Goal: Information Seeking & Learning: Check status

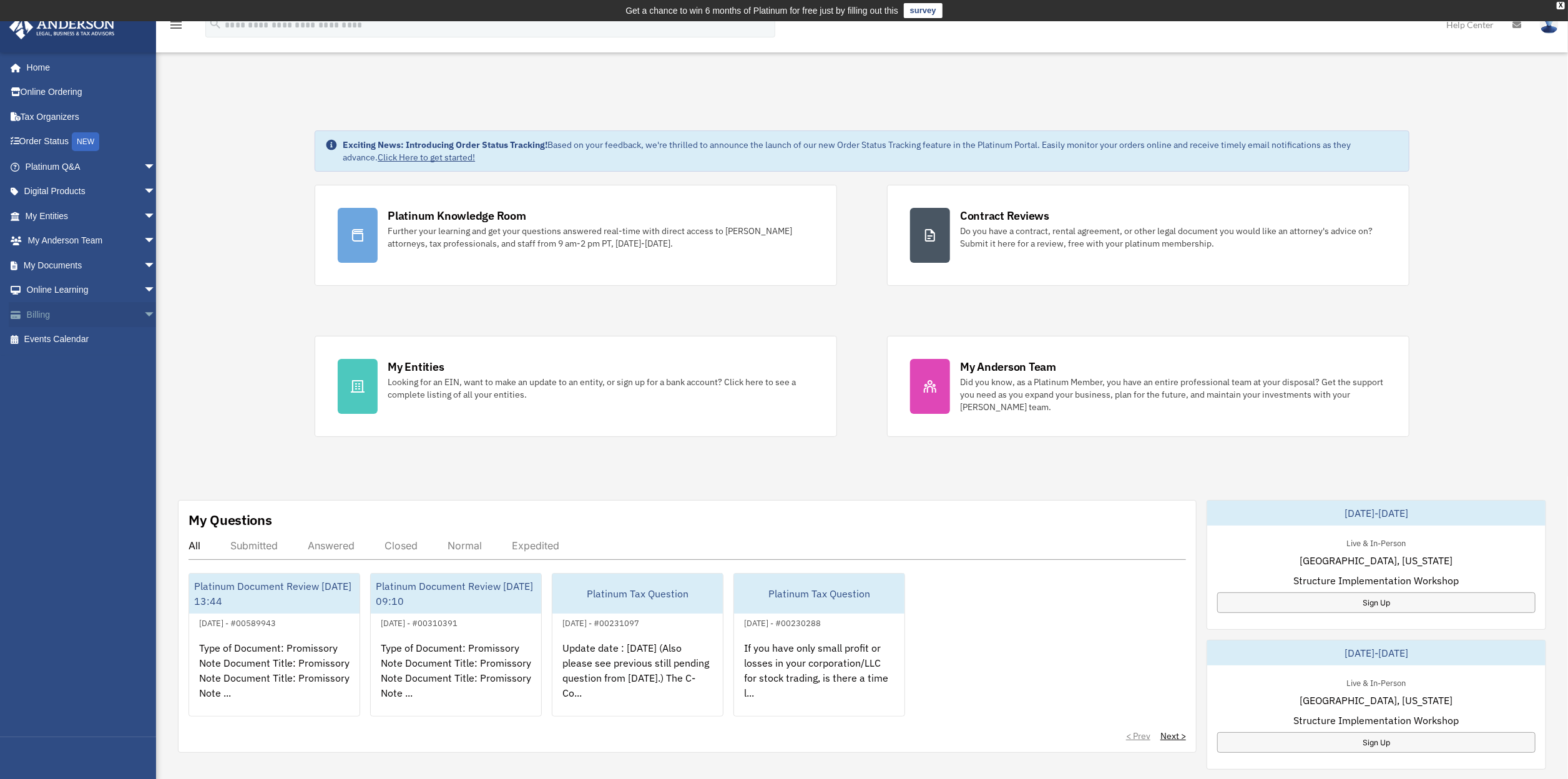
click at [66, 315] on link "Billing arrow_drop_down" at bounding box center [91, 314] width 166 height 25
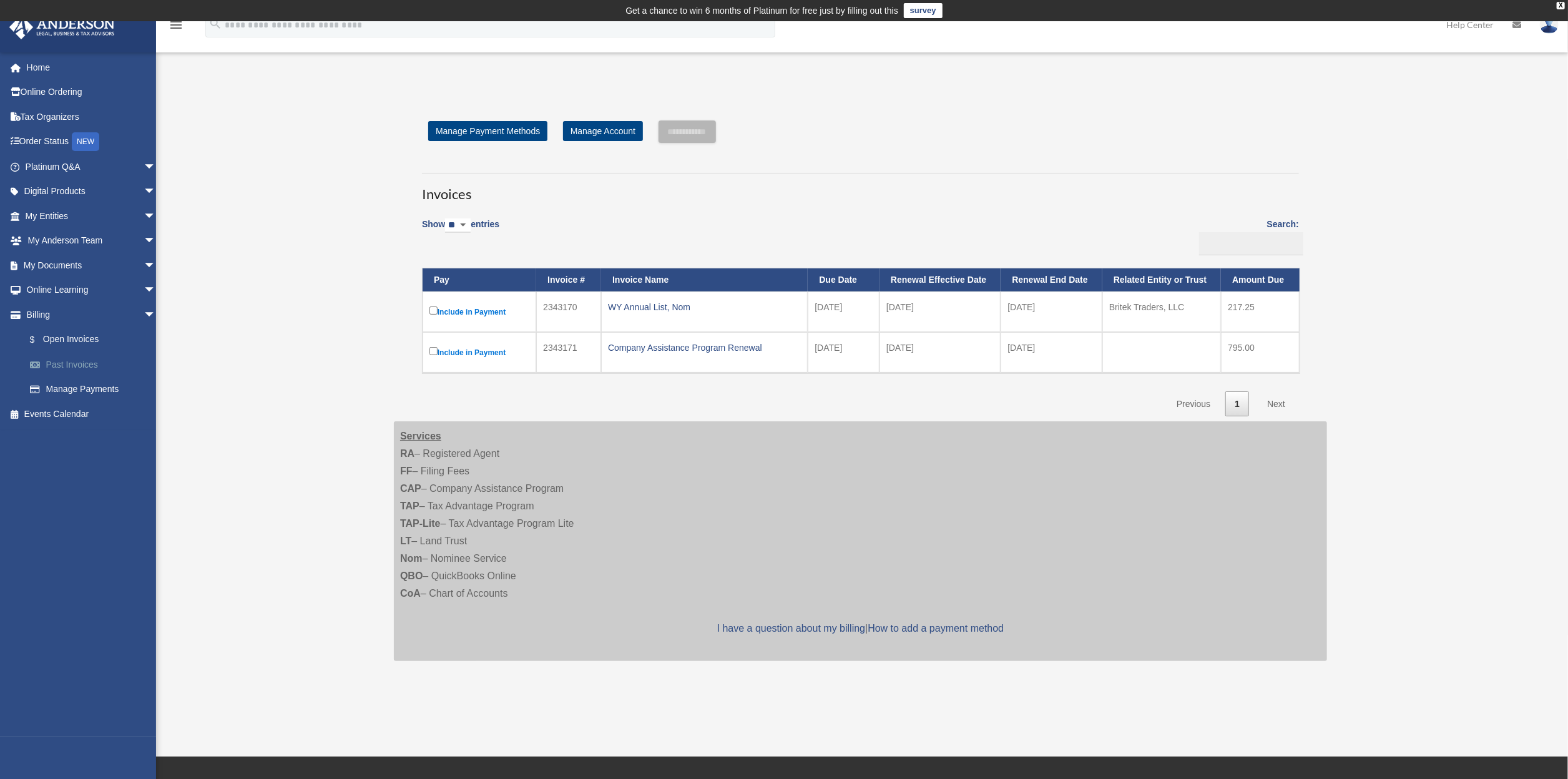
click at [72, 364] on link "Past Invoices" at bounding box center [96, 364] width 157 height 25
click at [73, 364] on link "Past Invoices" at bounding box center [96, 364] width 157 height 25
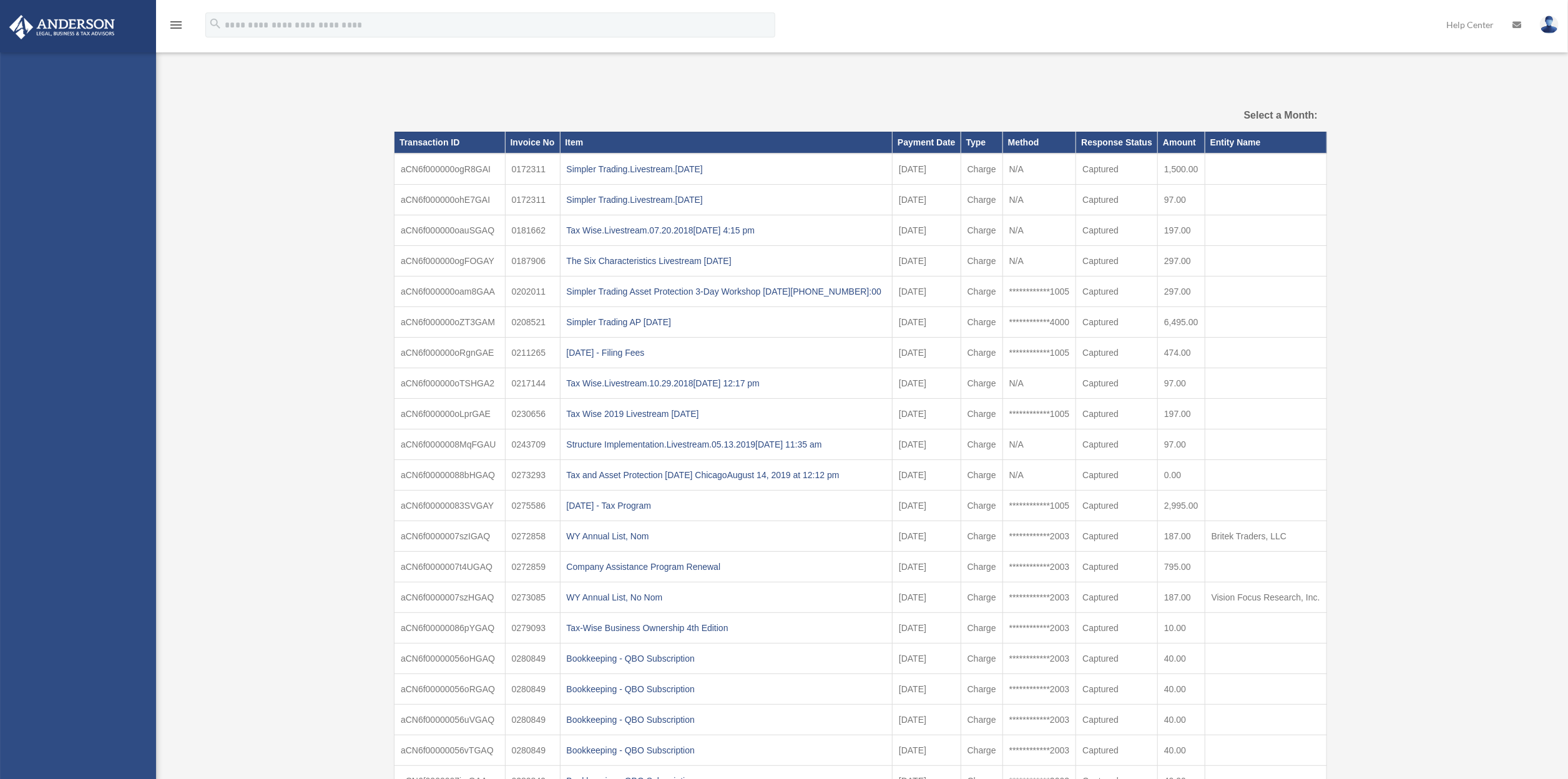
select select
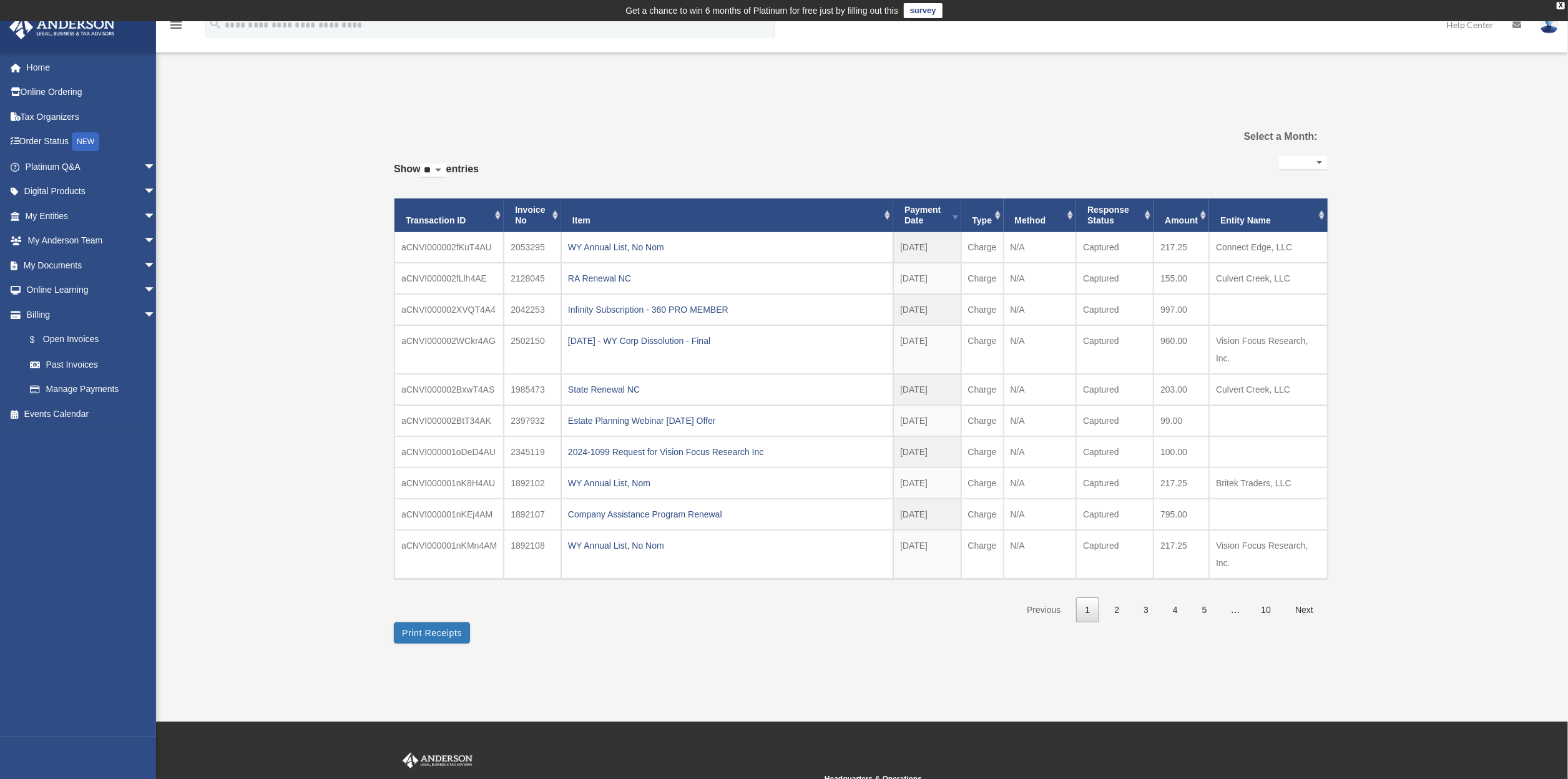
click at [446, 170] on select "** ** ** ***" at bounding box center [433, 171] width 25 height 14
select select "***"
click at [424, 163] on select "** ** ** ***" at bounding box center [433, 171] width 25 height 14
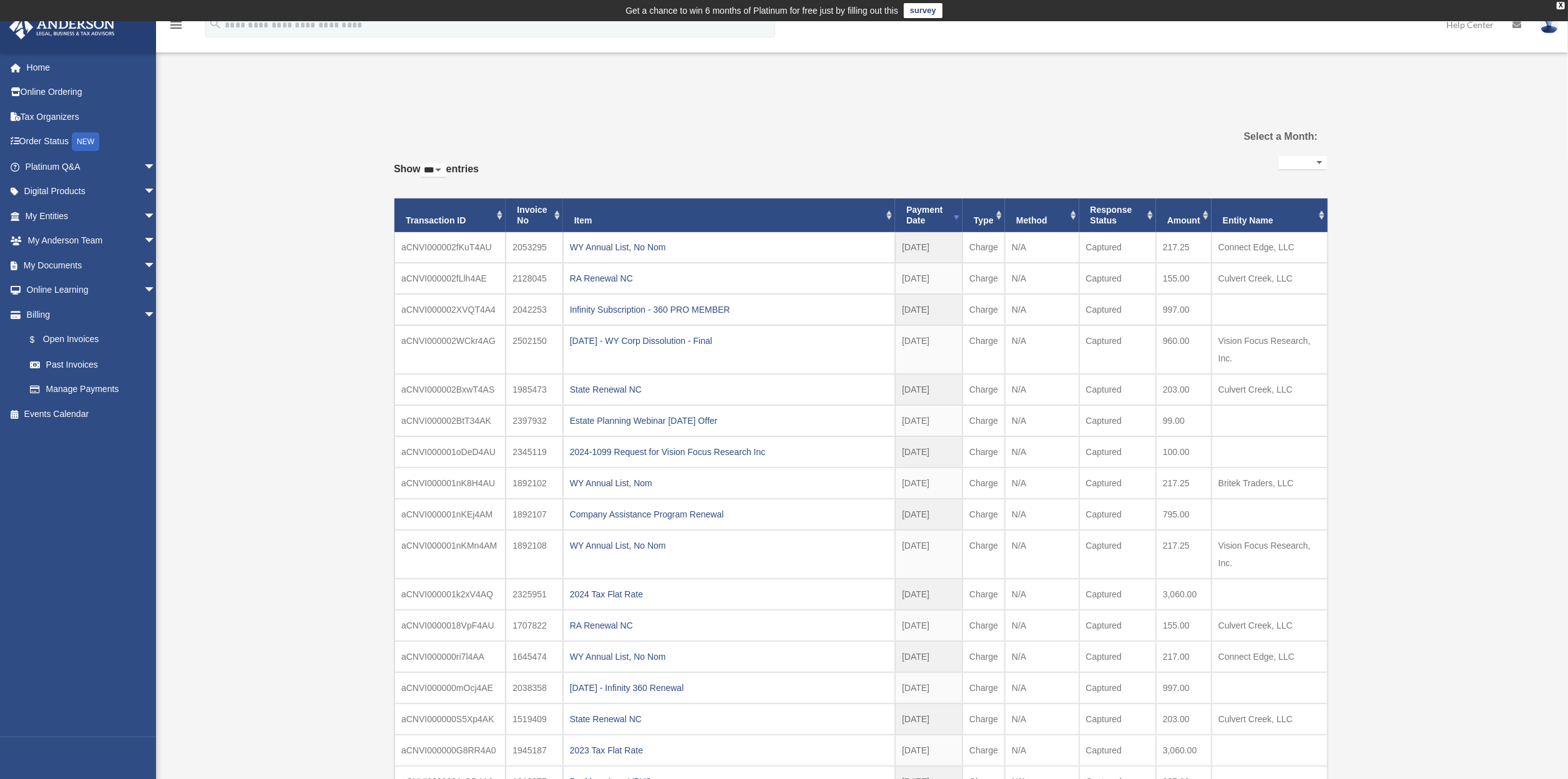
drag, startPoint x: 202, startPoint y: 89, endPoint x: 195, endPoint y: 96, distance: 9.9
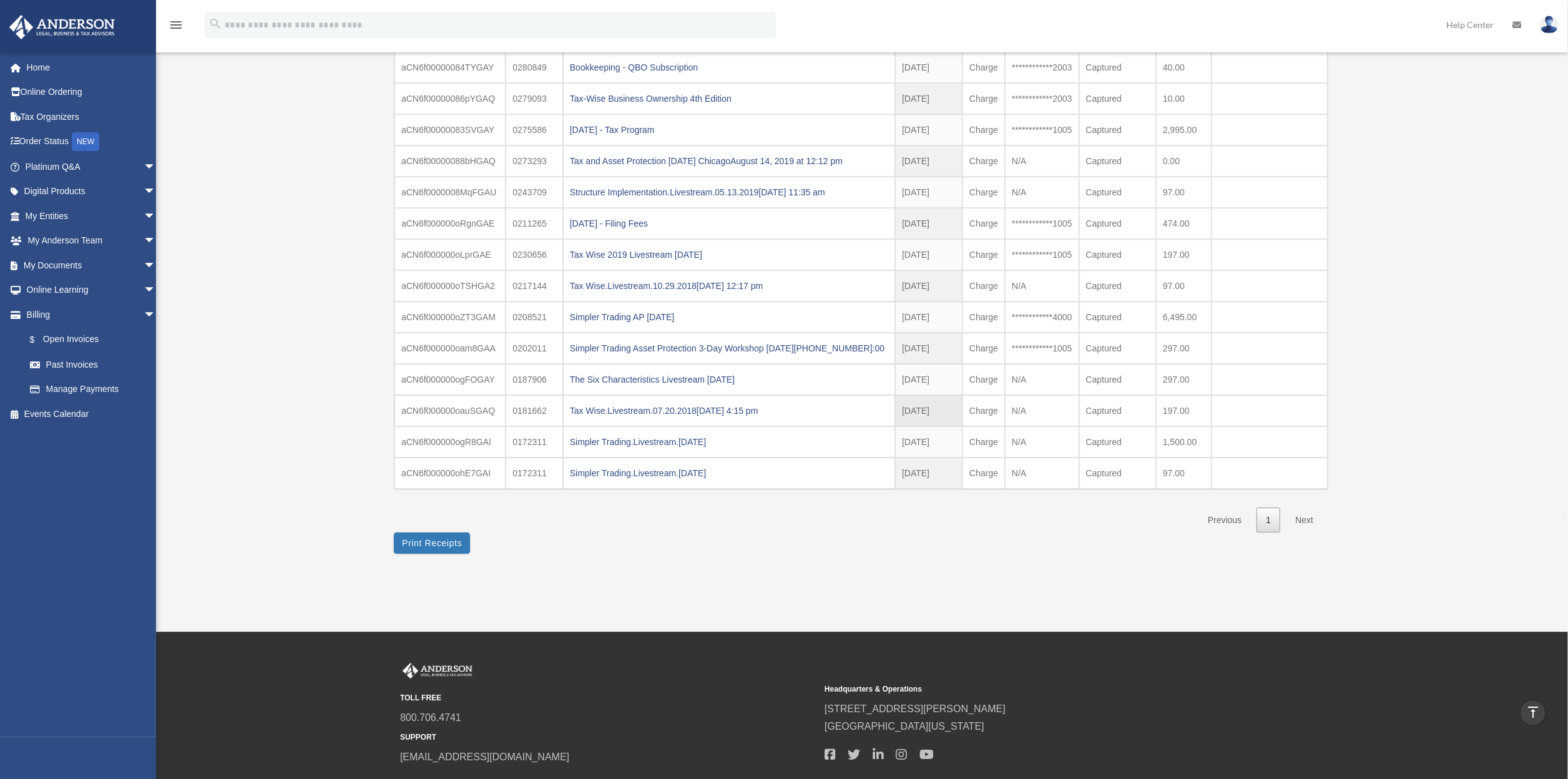
scroll to position [2998, 0]
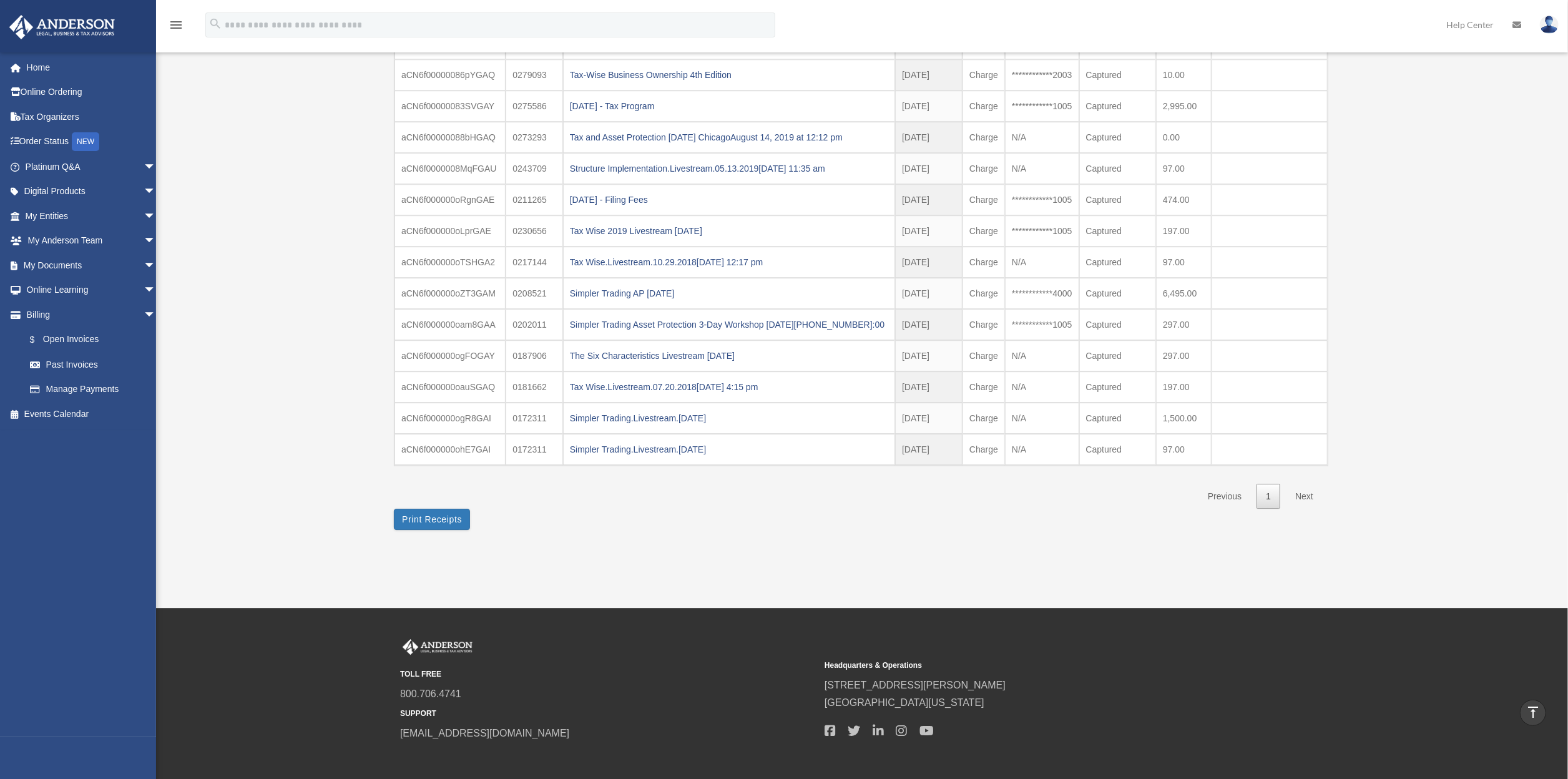
click at [1309, 484] on link "Next" at bounding box center [1304, 497] width 37 height 25
click at [1297, 484] on link "Next" at bounding box center [1304, 497] width 37 height 25
click at [450, 509] on button "Print Receipts" at bounding box center [431, 519] width 76 height 21
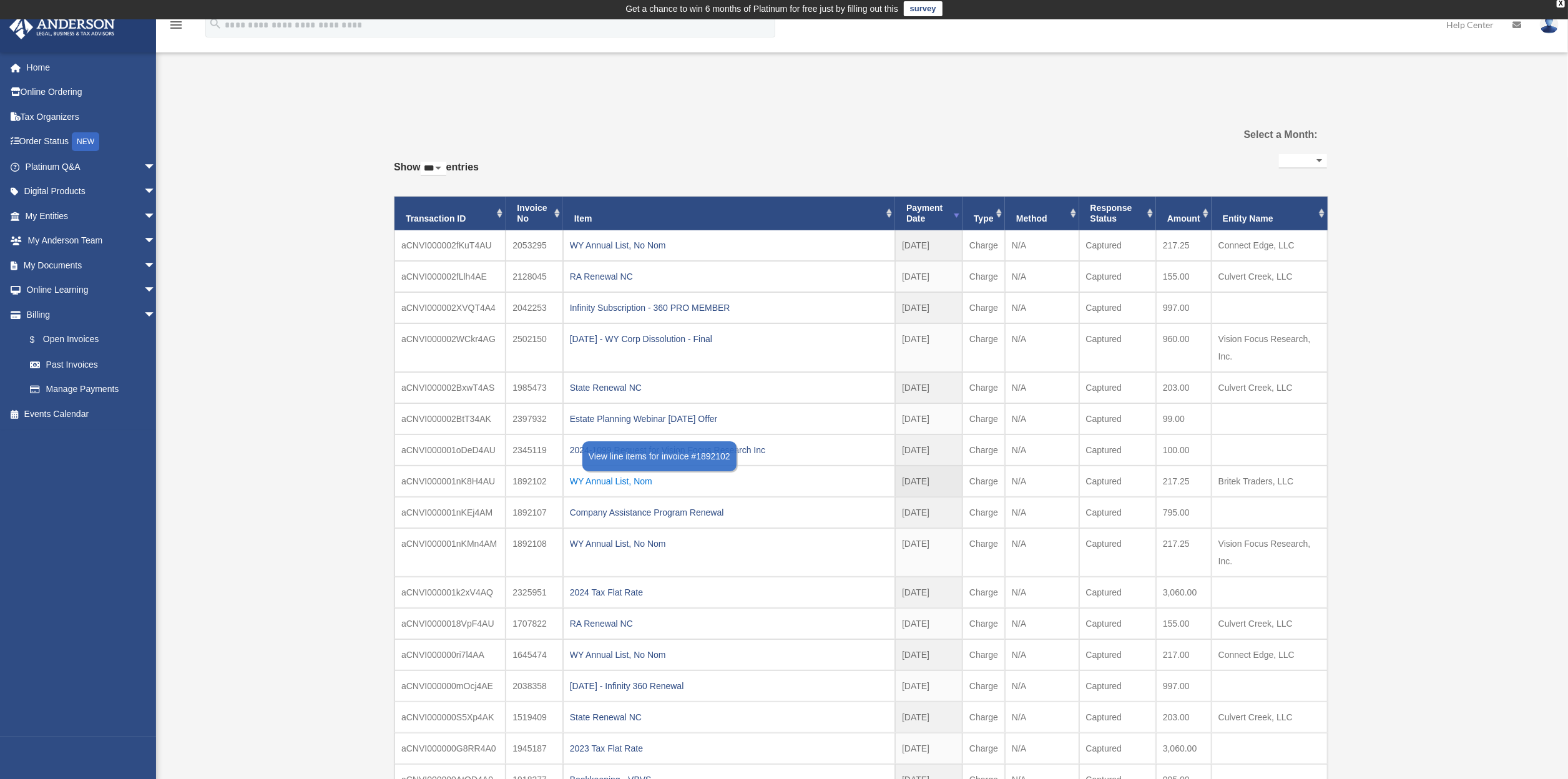
scroll to position [0, 0]
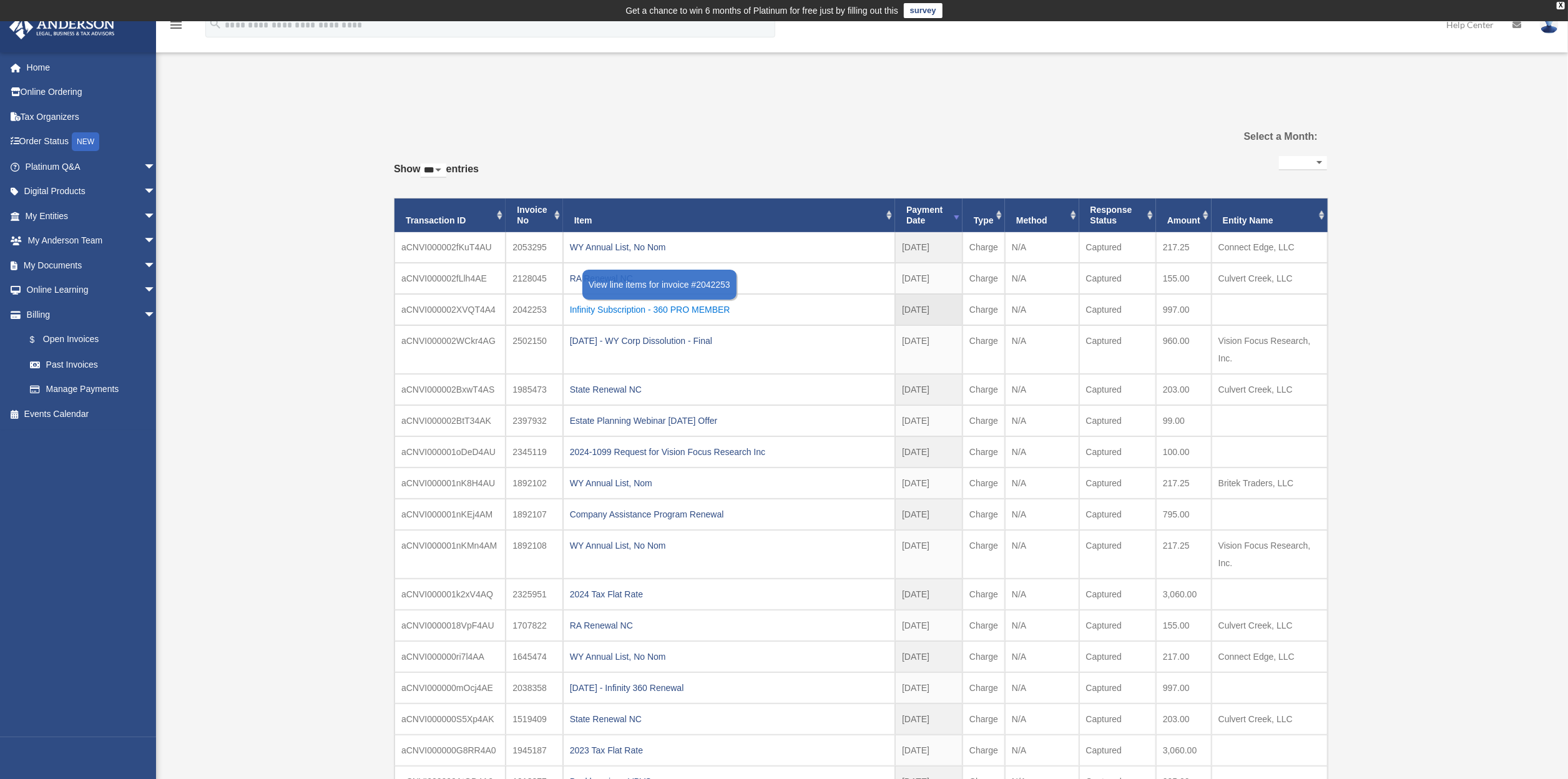
click at [606, 313] on div "Infinity Subscription - 360 PRO MEMBER" at bounding box center [729, 309] width 318 height 18
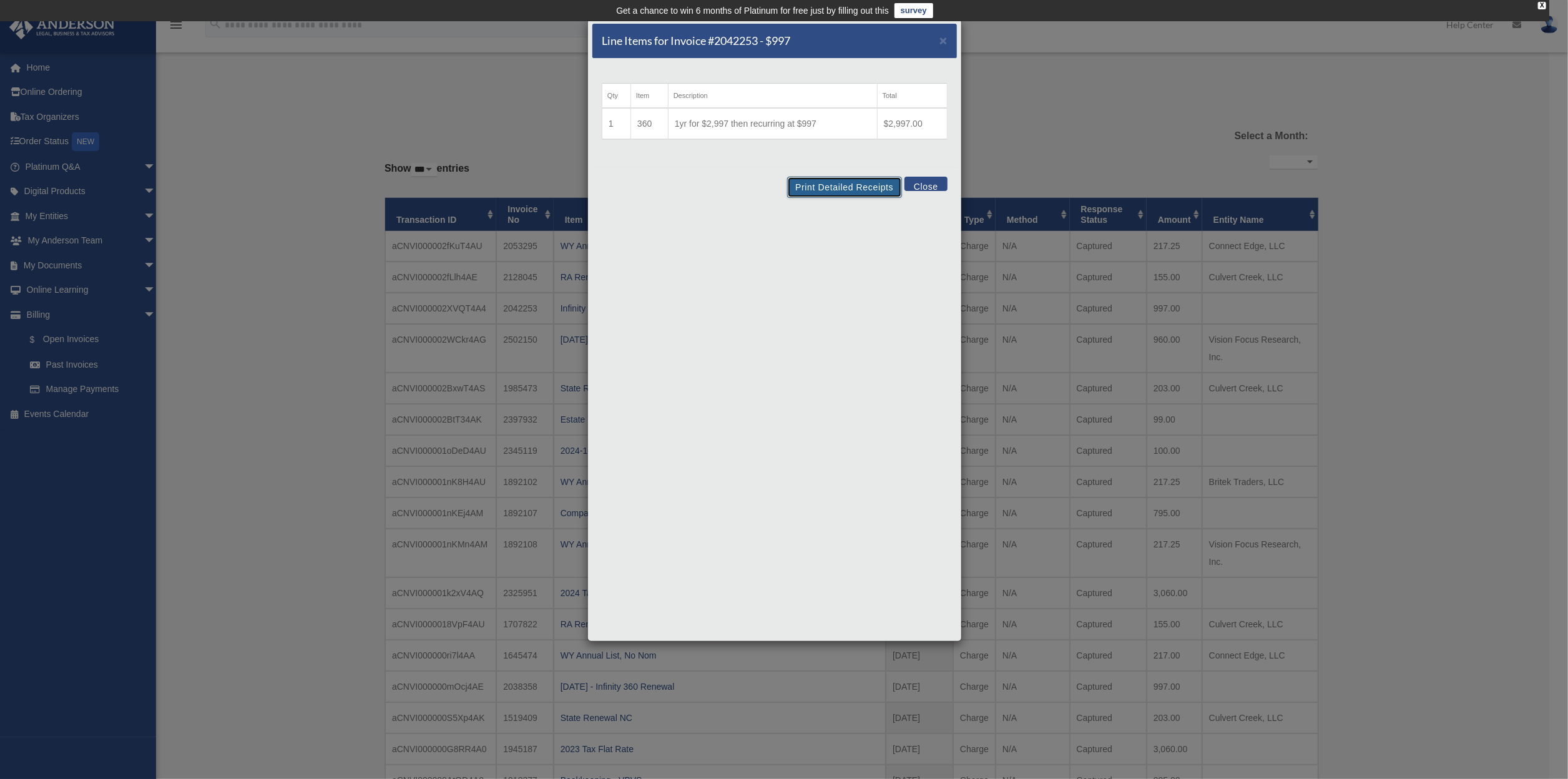
click at [824, 187] on button "Print Detailed Receipts" at bounding box center [845, 187] width 115 height 21
click at [1394, 251] on div "Line Items for Invoice #2042253 - $997 × Qty Item Description Total 1 360 1yr f…" at bounding box center [784, 389] width 1568 height 779
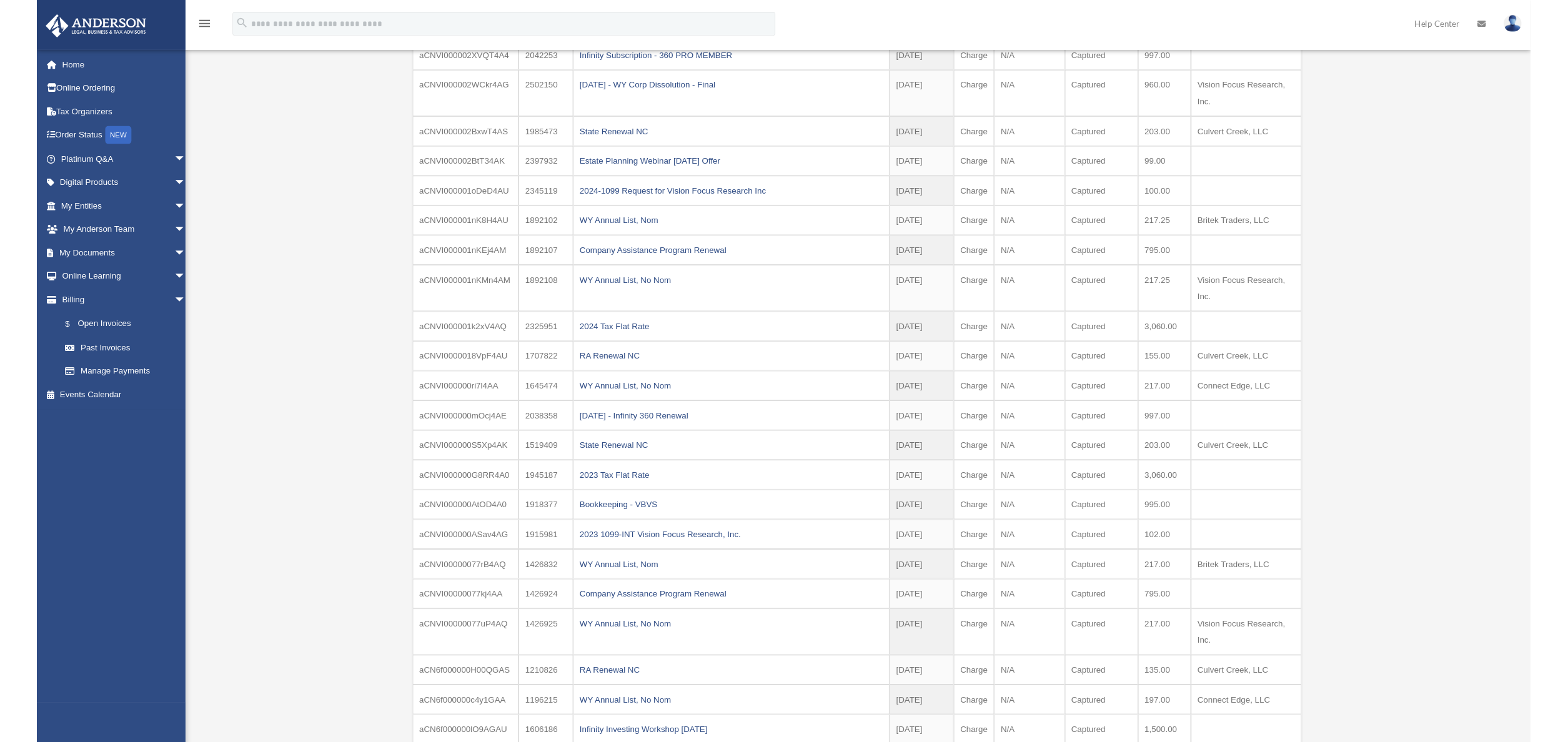
scroll to position [259, 0]
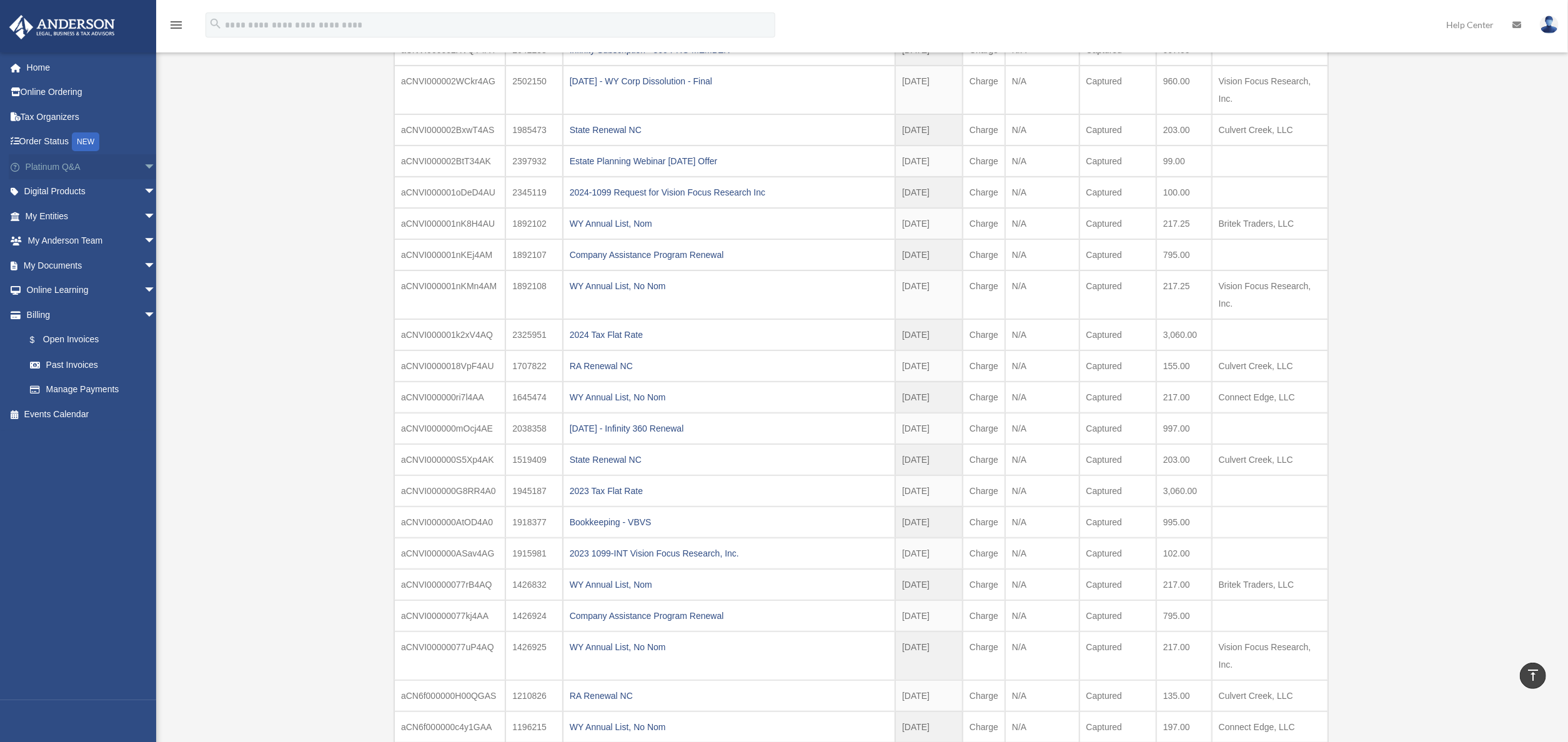
click at [33, 170] on link "Platinum Q&A arrow_drop_down" at bounding box center [91, 167] width 166 height 25
click at [33, 165] on link "Platinum Q&A arrow_drop_down" at bounding box center [91, 167] width 166 height 25
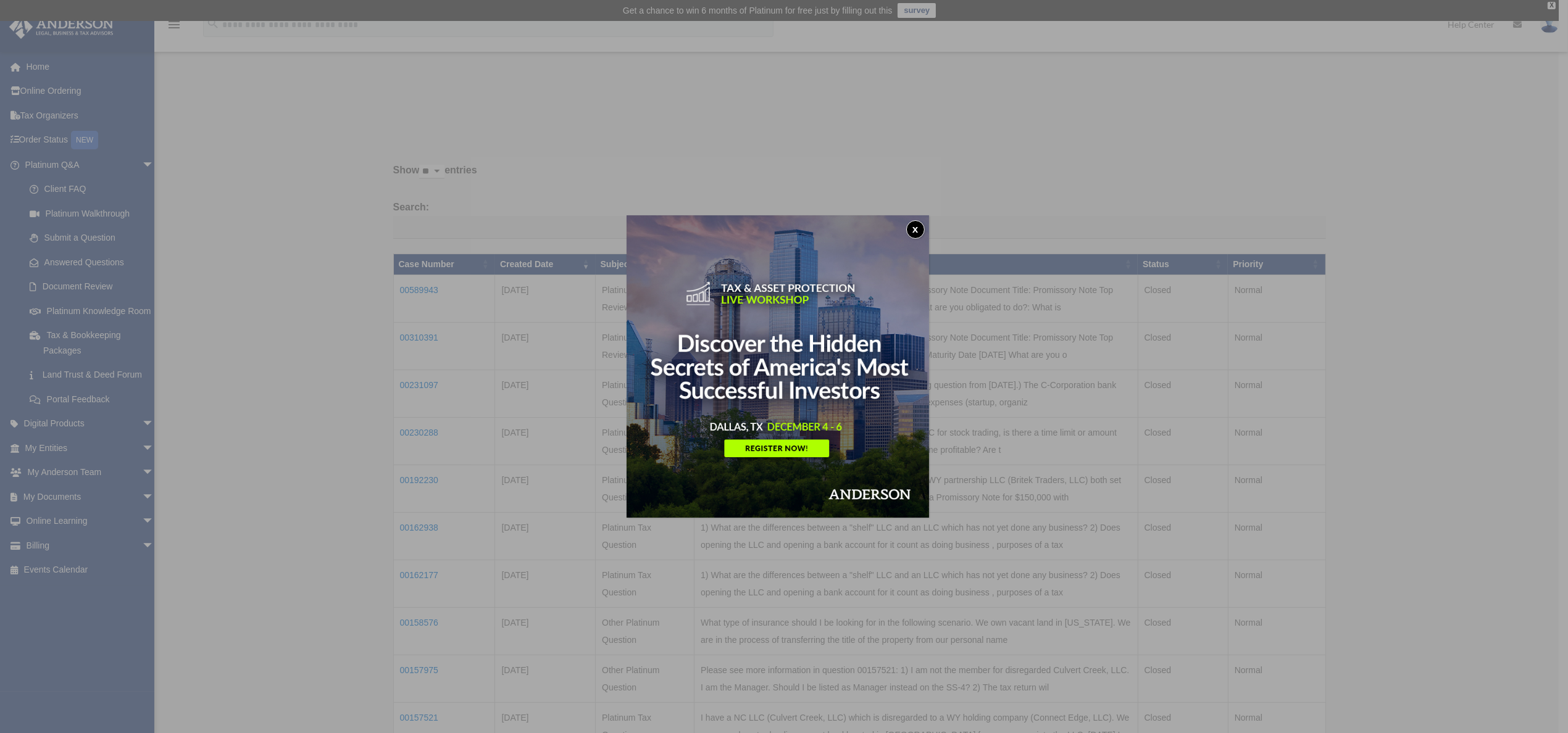
click at [1087, 430] on div "x" at bounding box center [784, 366] width 1568 height 733
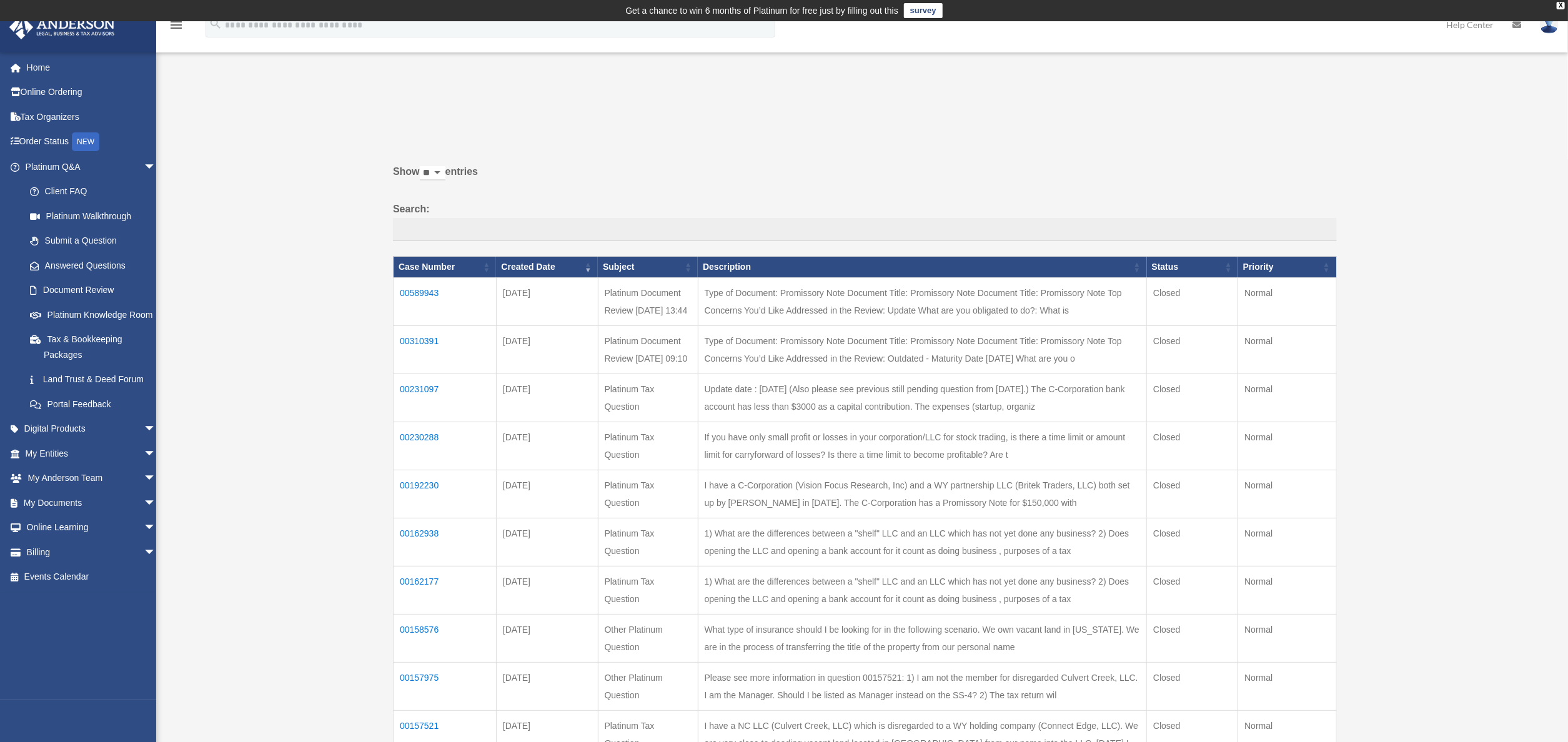
click at [370, 82] on div "Past Questions & Answers tjsiebeneck@gmail.com Sign Out tjsiebeneck@gmail.com H…" at bounding box center [784, 456] width 1568 height 869
click at [226, 108] on div "Past Questions & Answers tjsiebeneck@gmail.com Sign Out tjsiebeneck@gmail.com H…" at bounding box center [784, 456] width 1568 height 743
click at [455, 92] on div "Past Questions & Answers tjsiebeneck@gmail.com Sign Out tjsiebeneck@gmail.com H…" at bounding box center [784, 456] width 1568 height 743
click at [70, 354] on link "Tax & Bookkeeping Packages" at bounding box center [96, 347] width 158 height 40
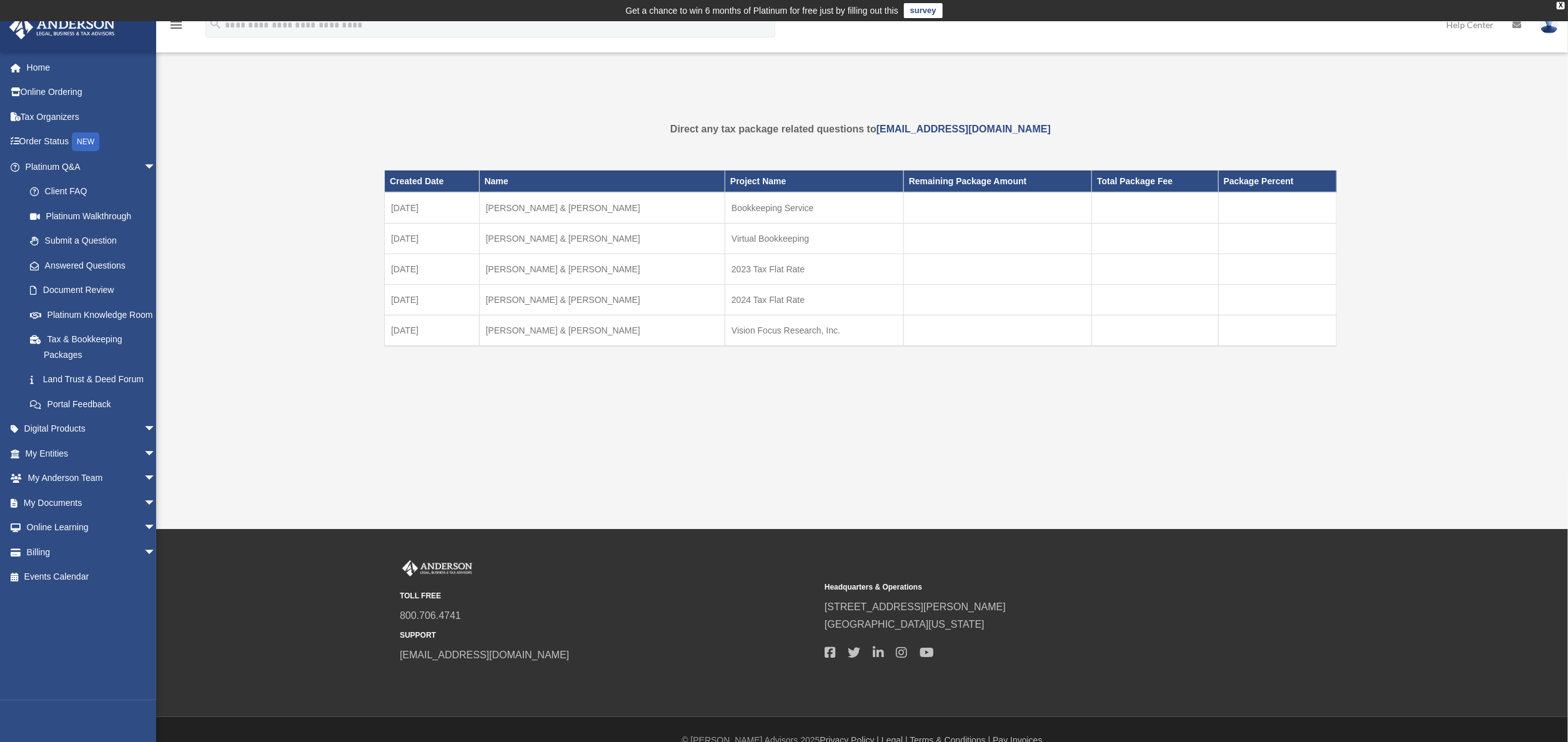
click at [507, 326] on td "[PERSON_NAME] & [PERSON_NAME]" at bounding box center [602, 331] width 245 height 31
click at [417, 330] on td "[DATE]" at bounding box center [432, 331] width 95 height 31
click at [766, 331] on td "Vision Focus Research, Inc." at bounding box center [815, 331] width 178 height 31
click at [822, 399] on div "Tax Package date_range Published on Last updated [DATE] [DATE] by [PERSON_NAME]…" at bounding box center [860, 258] width 953 height 306
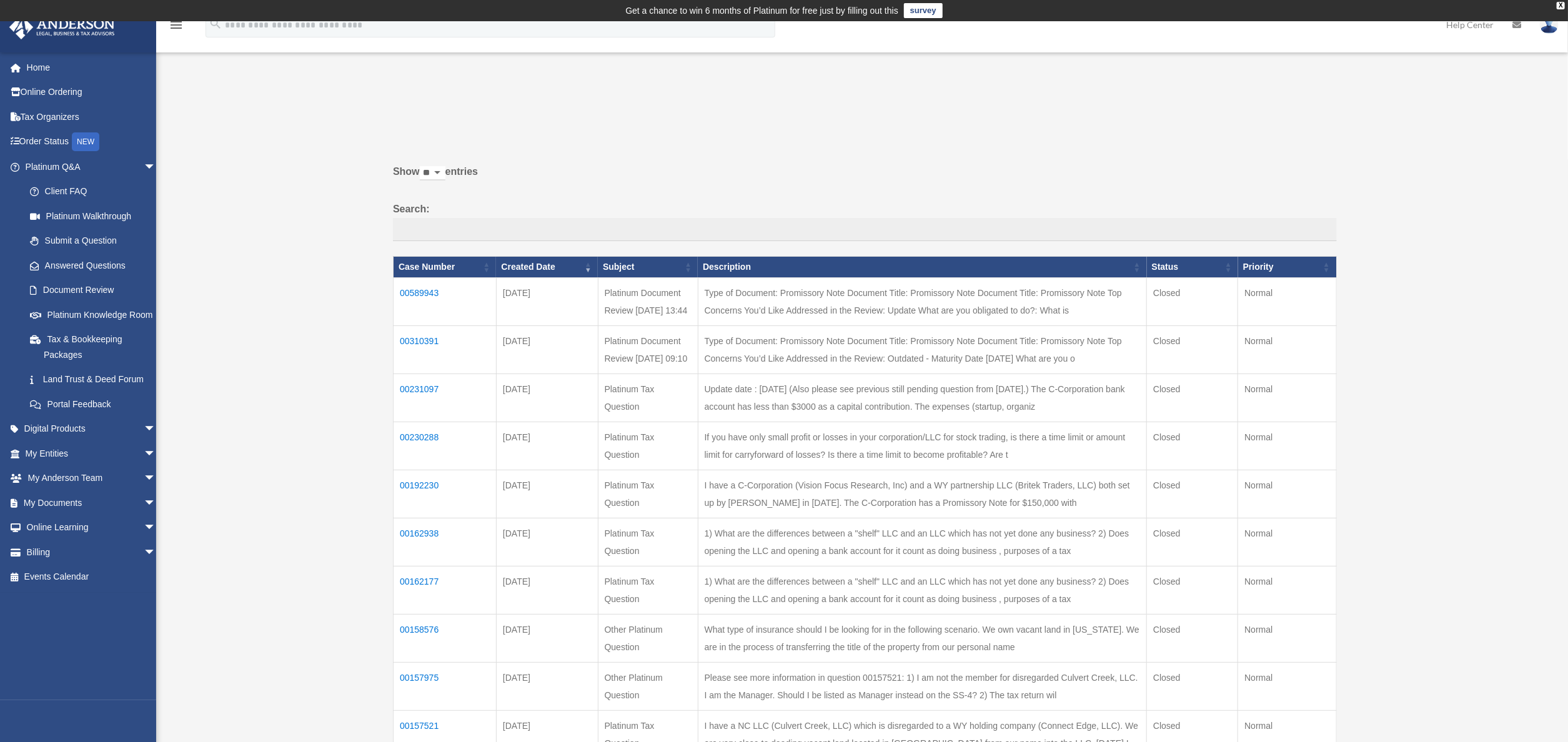
click at [442, 174] on select "** ** ** ***" at bounding box center [432, 173] width 25 height 14
select select "***"
click at [423, 166] on select "** ** ** ***" at bounding box center [432, 173] width 25 height 14
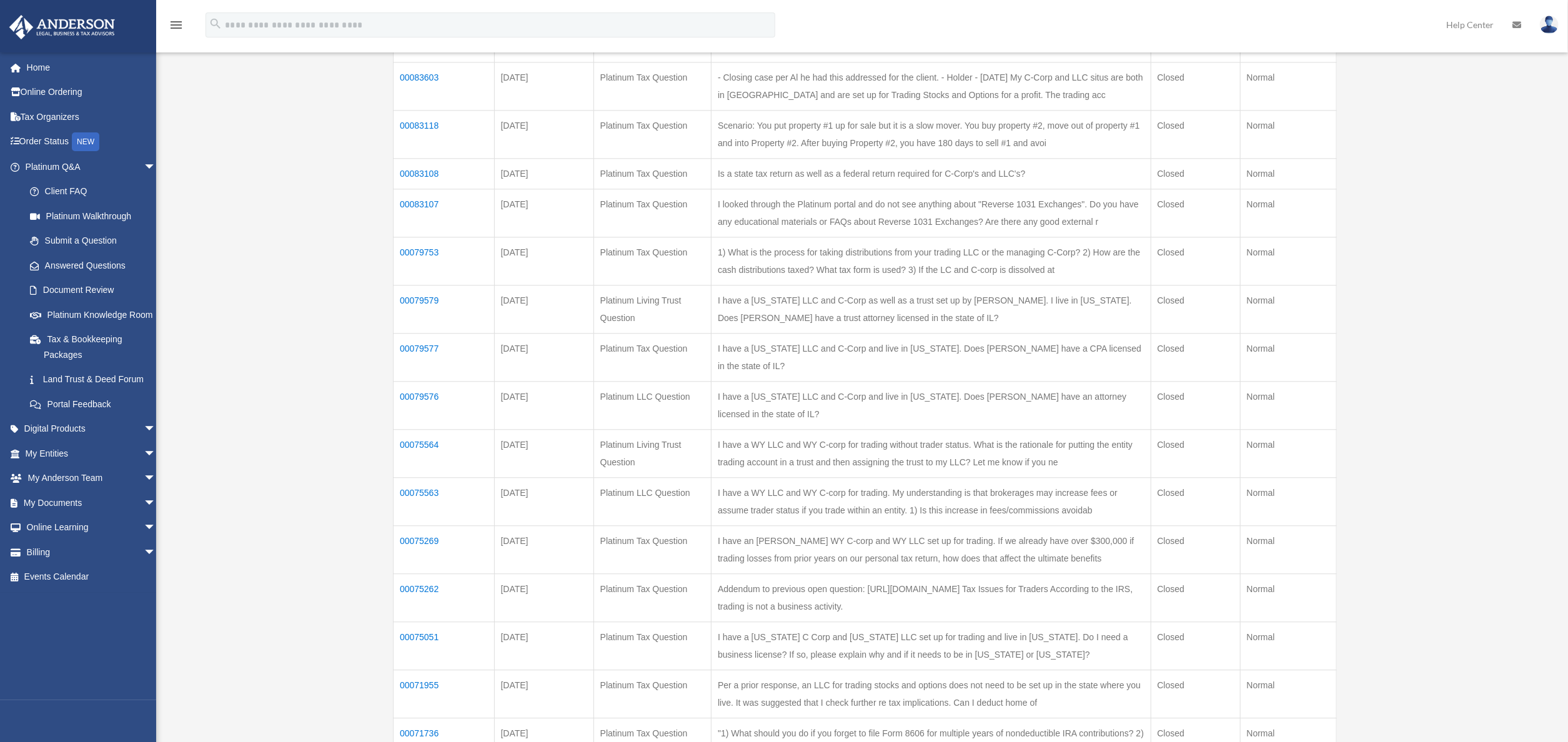
scroll to position [2859, 0]
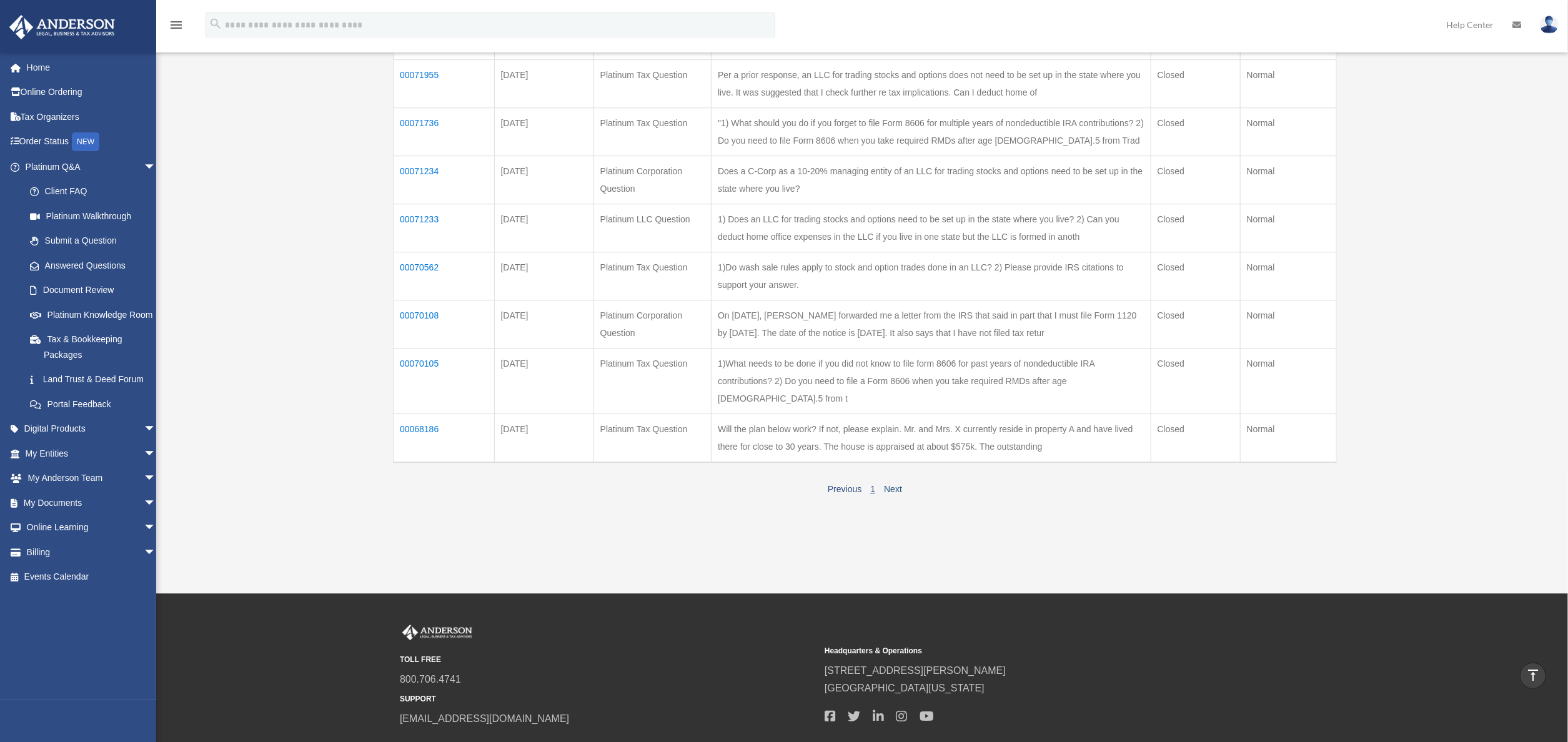
click at [903, 478] on div "Previous 1 Next" at bounding box center [865, 488] width 944 height 20
click at [895, 484] on link "Next" at bounding box center [893, 489] width 18 height 10
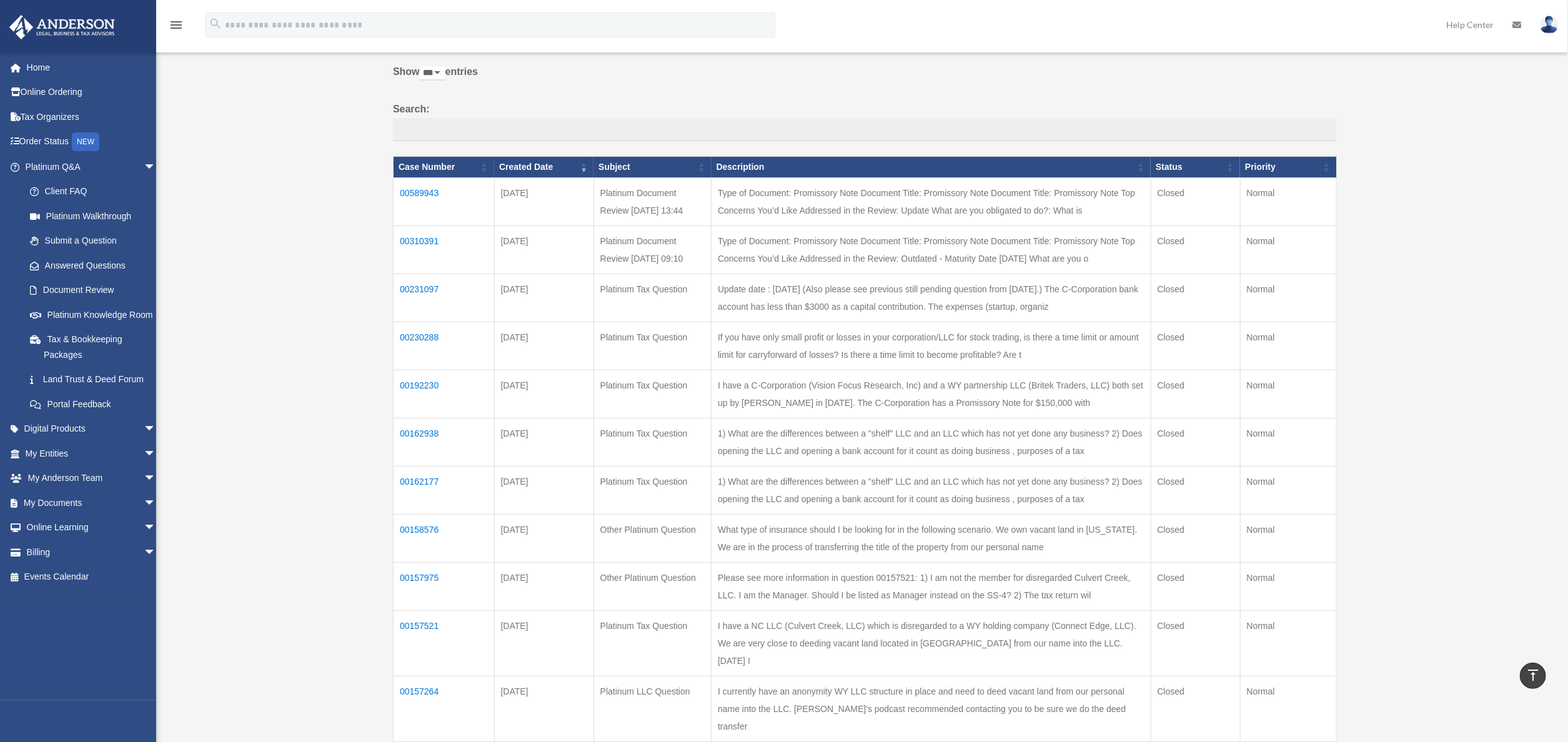
scroll to position [0, 0]
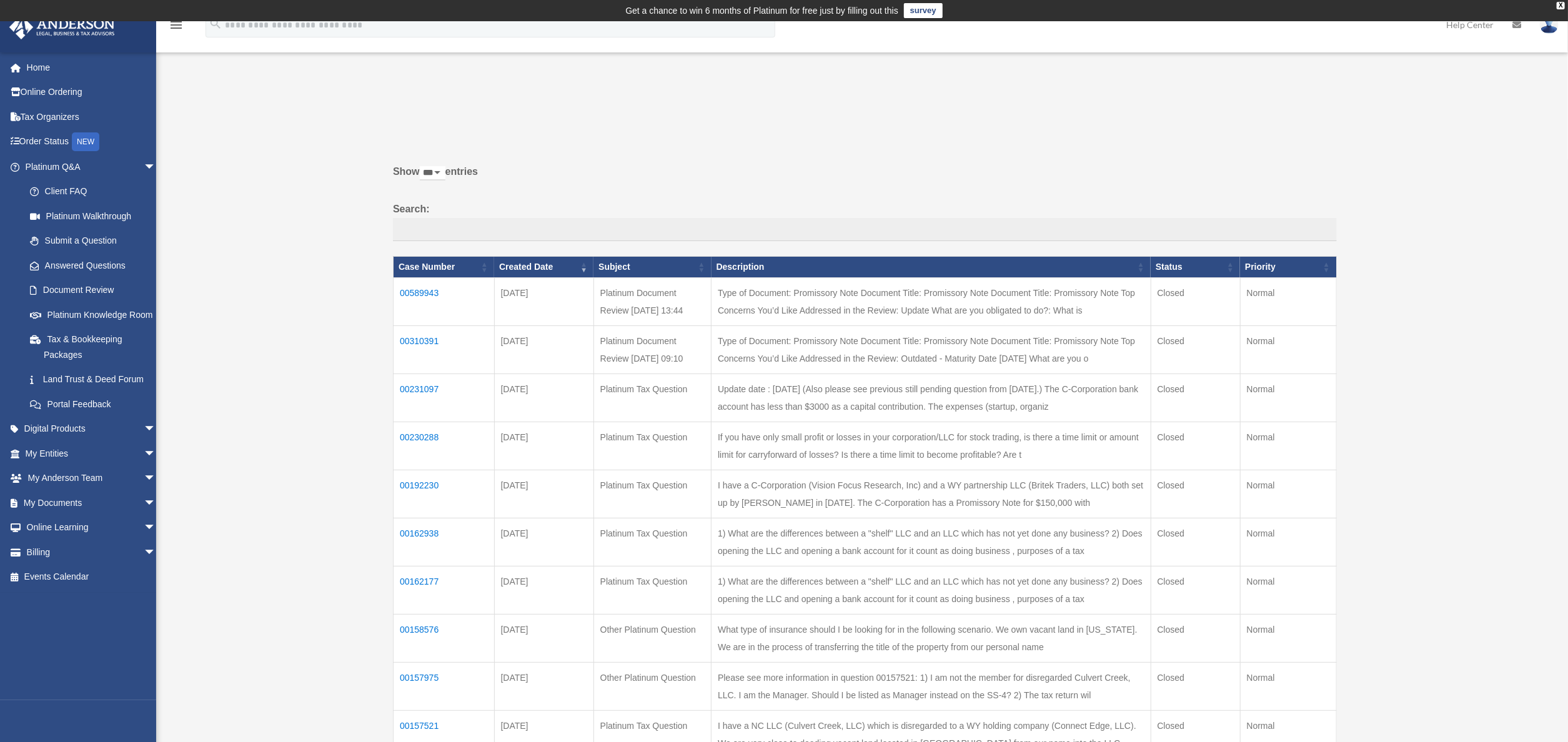
drag, startPoint x: 1100, startPoint y: 107, endPoint x: 1175, endPoint y: 78, distance: 80.4
